Goal: Use online tool/utility: Utilize a website feature to perform a specific function

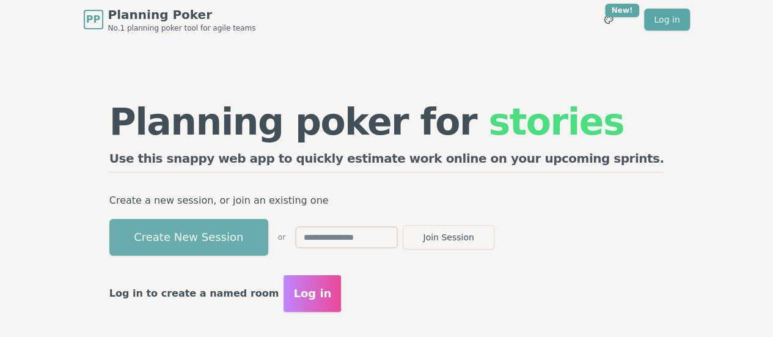
click at [247, 233] on button "Create New Session" at bounding box center [188, 237] width 159 height 37
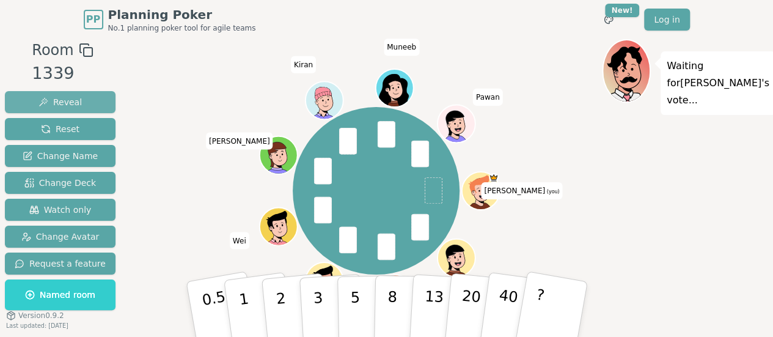
click at [61, 103] on span "Reveal" at bounding box center [60, 102] width 43 height 12
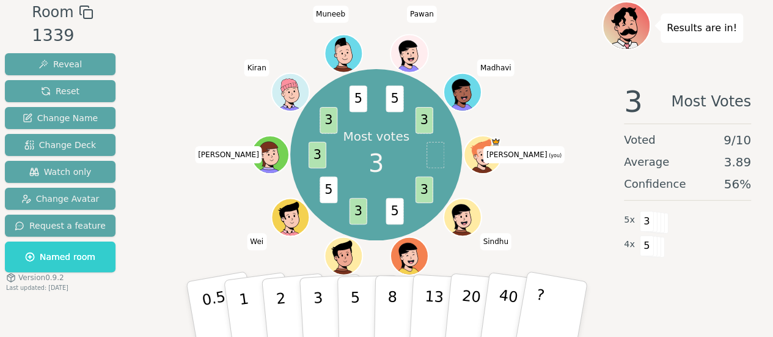
scroll to position [38, 0]
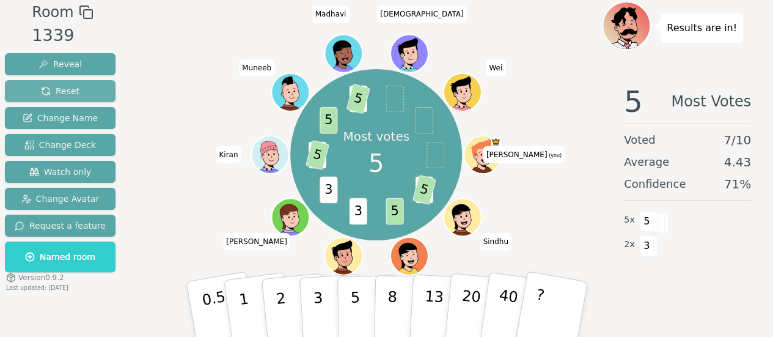
click at [57, 89] on span "Reset" at bounding box center [60, 91] width 39 height 12
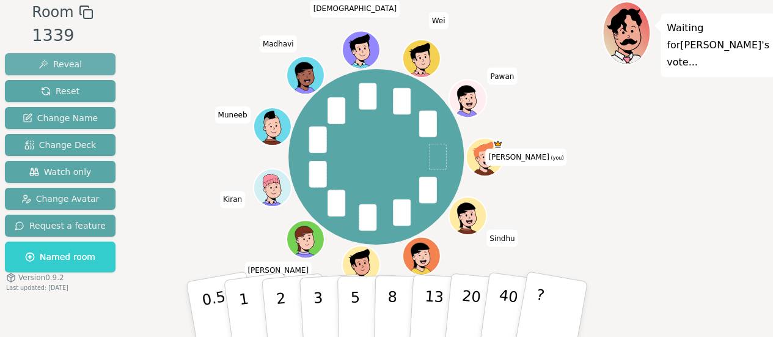
click at [69, 58] on span "Reveal" at bounding box center [60, 64] width 43 height 12
